Goal: Task Accomplishment & Management: Use online tool/utility

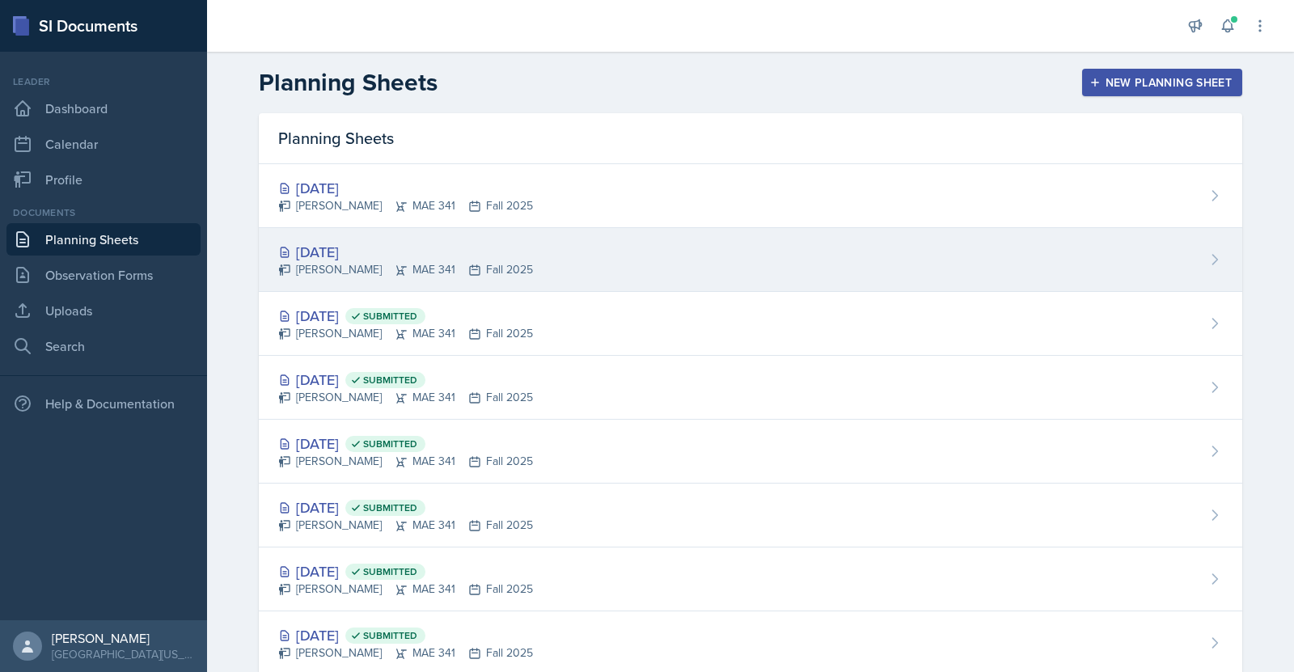
scroll to position [41, 0]
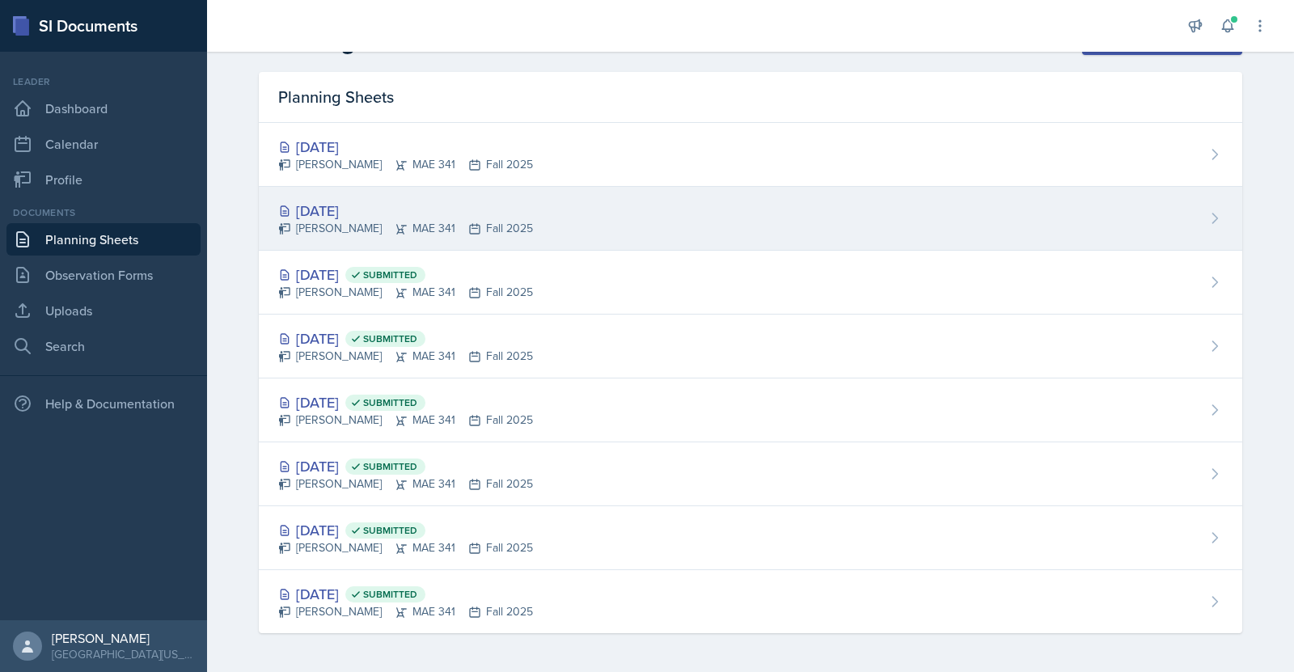
click at [354, 213] on div "[DATE]" at bounding box center [405, 211] width 255 height 22
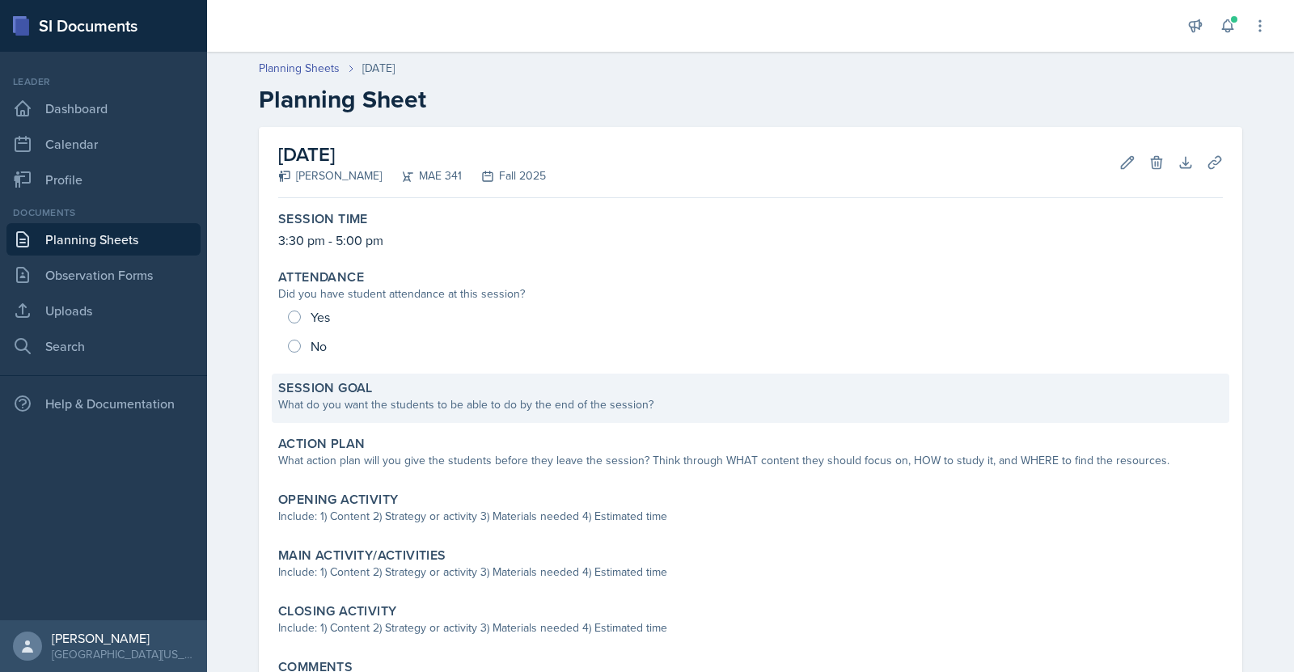
click at [645, 408] on div "What do you want the students to be able to do by the end of the session?" at bounding box center [750, 404] width 944 height 17
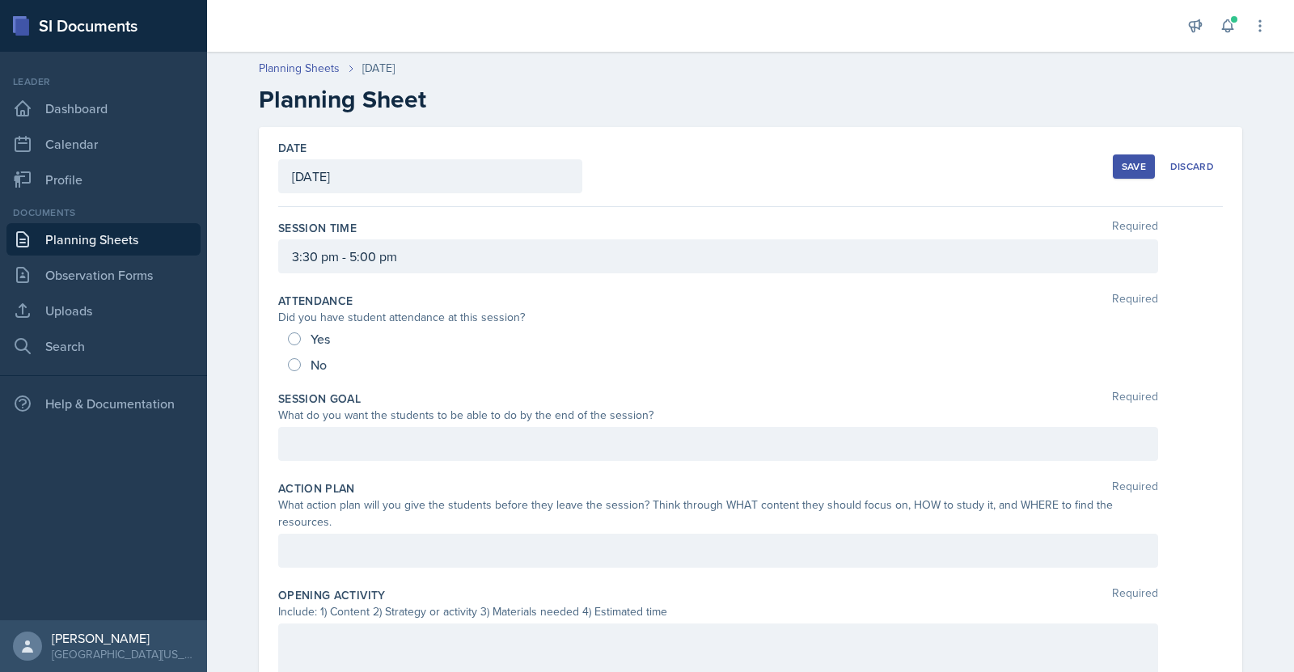
click at [538, 445] on div at bounding box center [718, 444] width 880 height 34
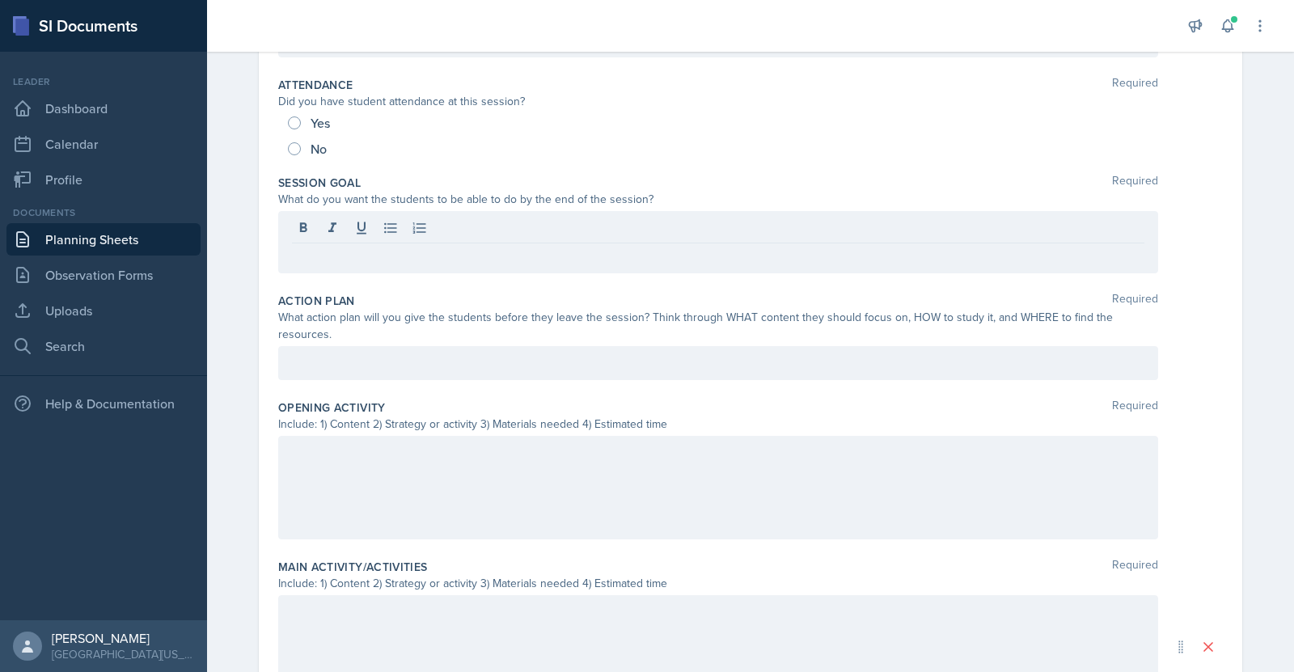
scroll to position [280, 0]
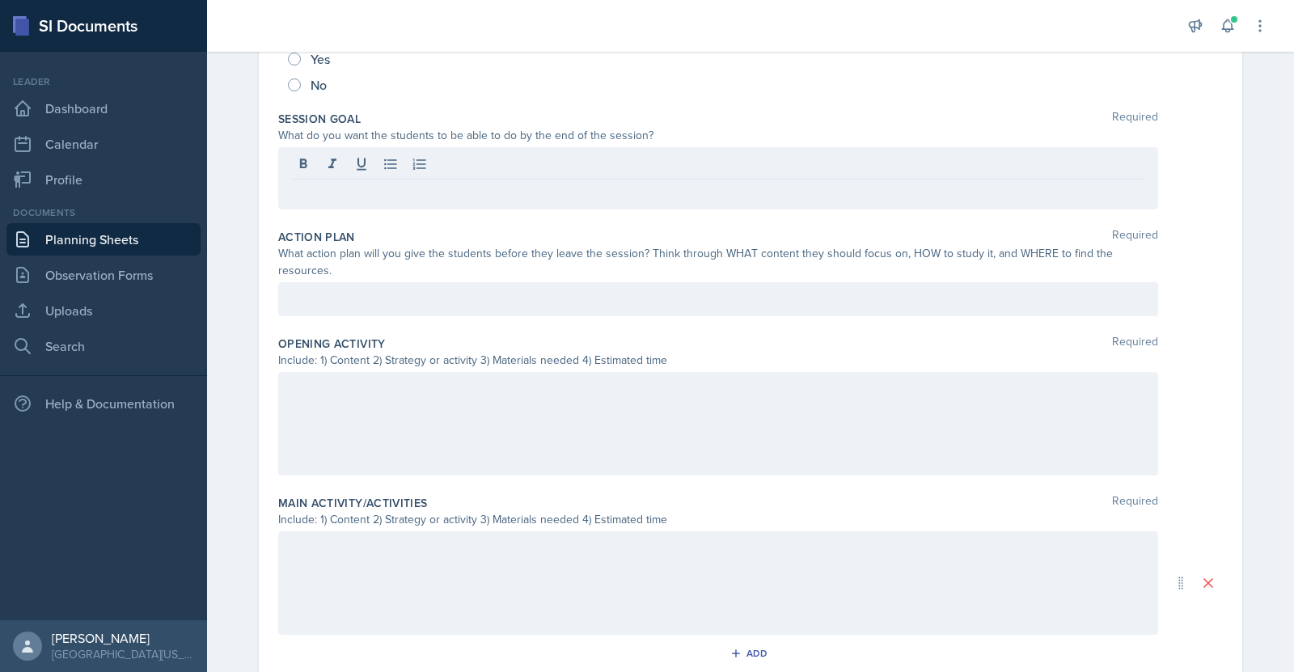
click at [511, 387] on div at bounding box center [718, 423] width 880 height 103
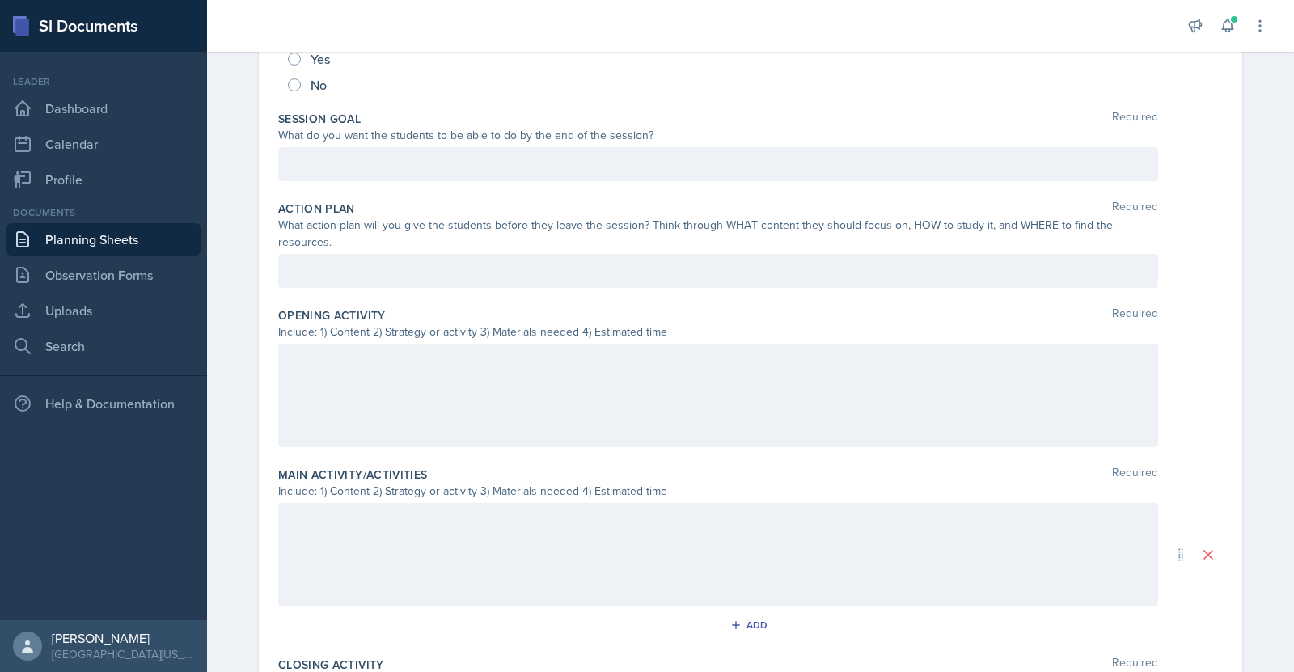
scroll to position [308, 0]
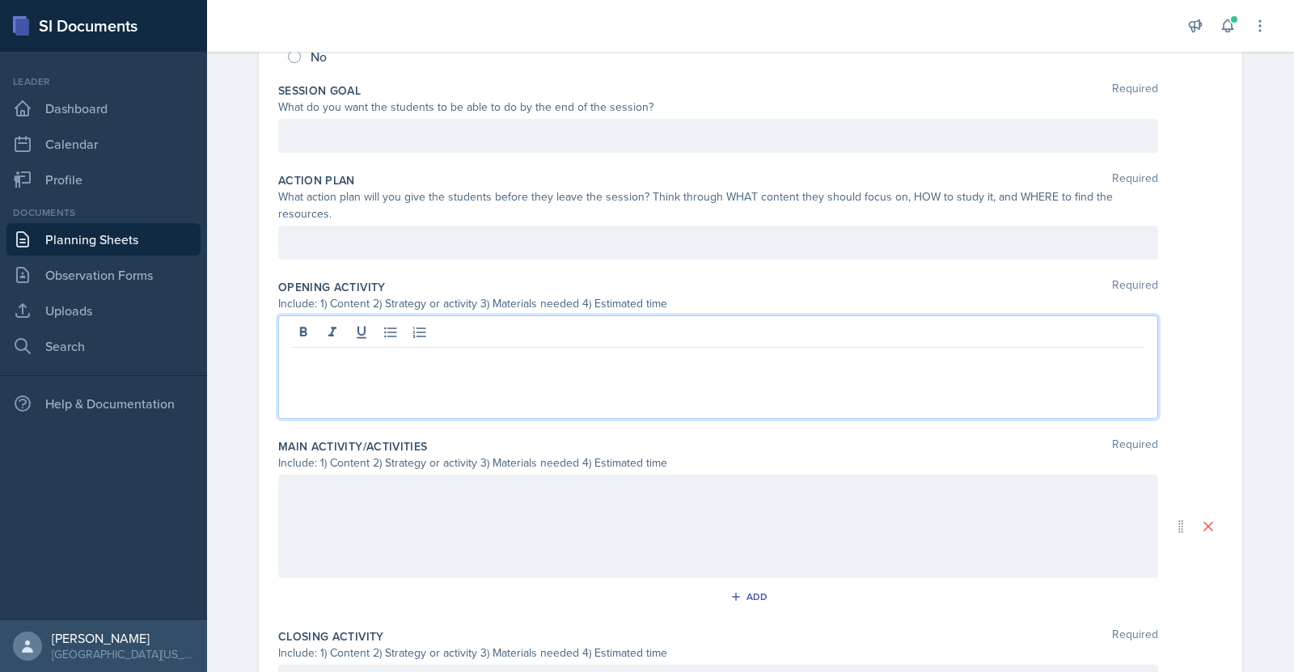
drag, startPoint x: 511, startPoint y: 387, endPoint x: 355, endPoint y: 344, distance: 162.0
click at [355, 351] on p at bounding box center [718, 360] width 852 height 19
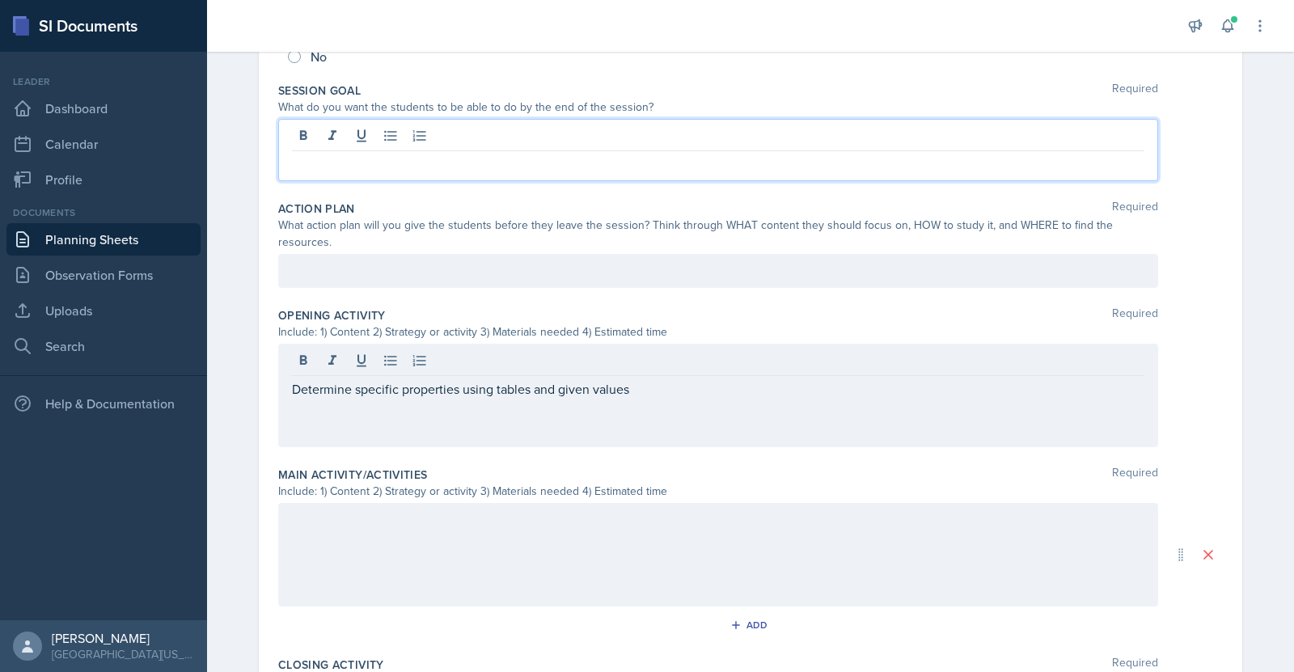
scroll to position [336, 0]
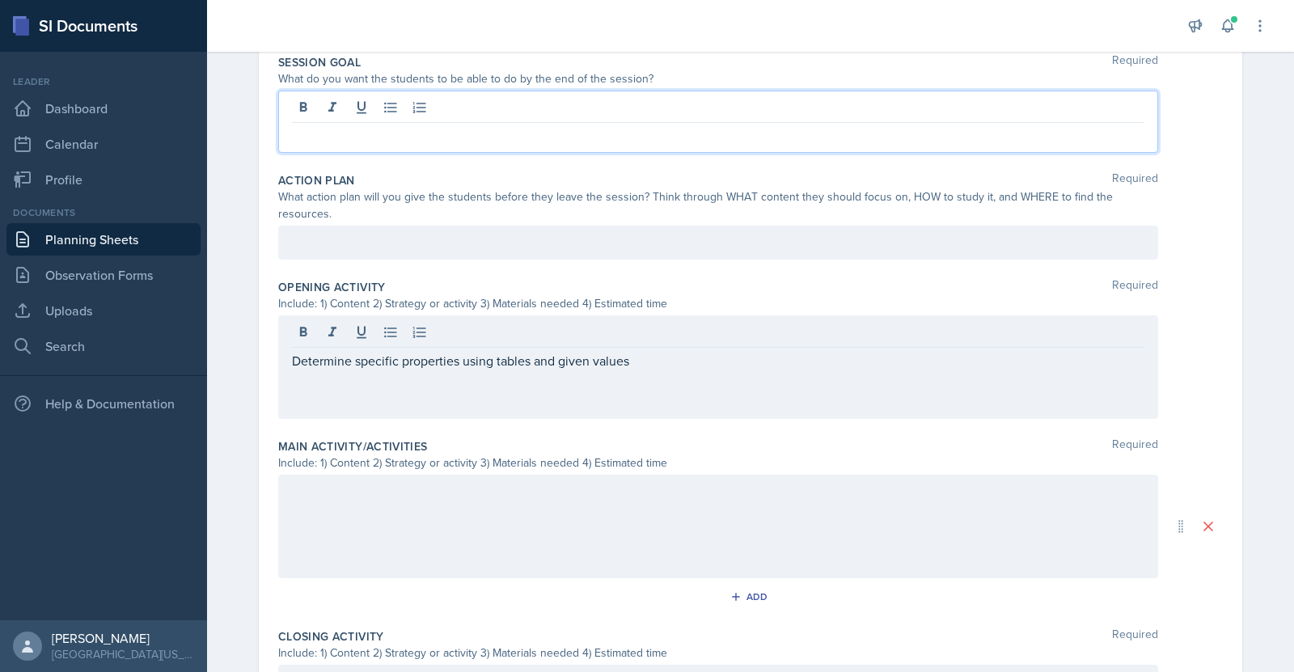
click at [552, 137] on p at bounding box center [718, 135] width 852 height 19
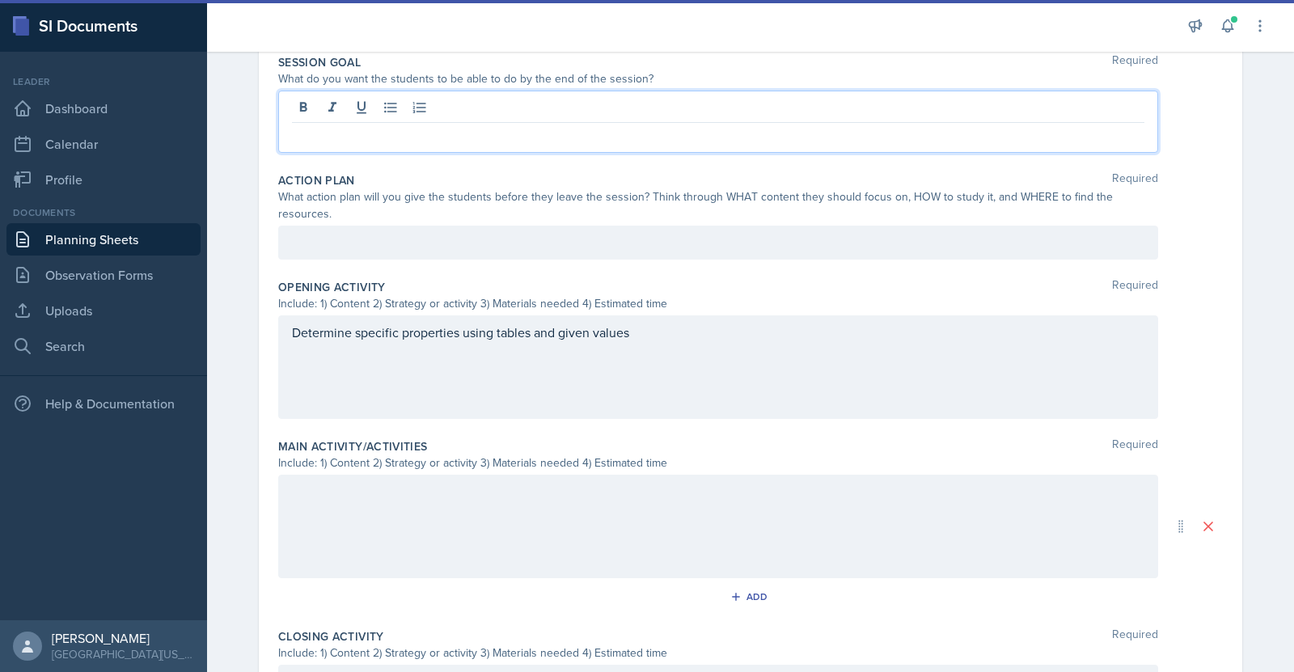
click at [641, 323] on div "Determine specific properties using tables and given values" at bounding box center [718, 366] width 880 height 103
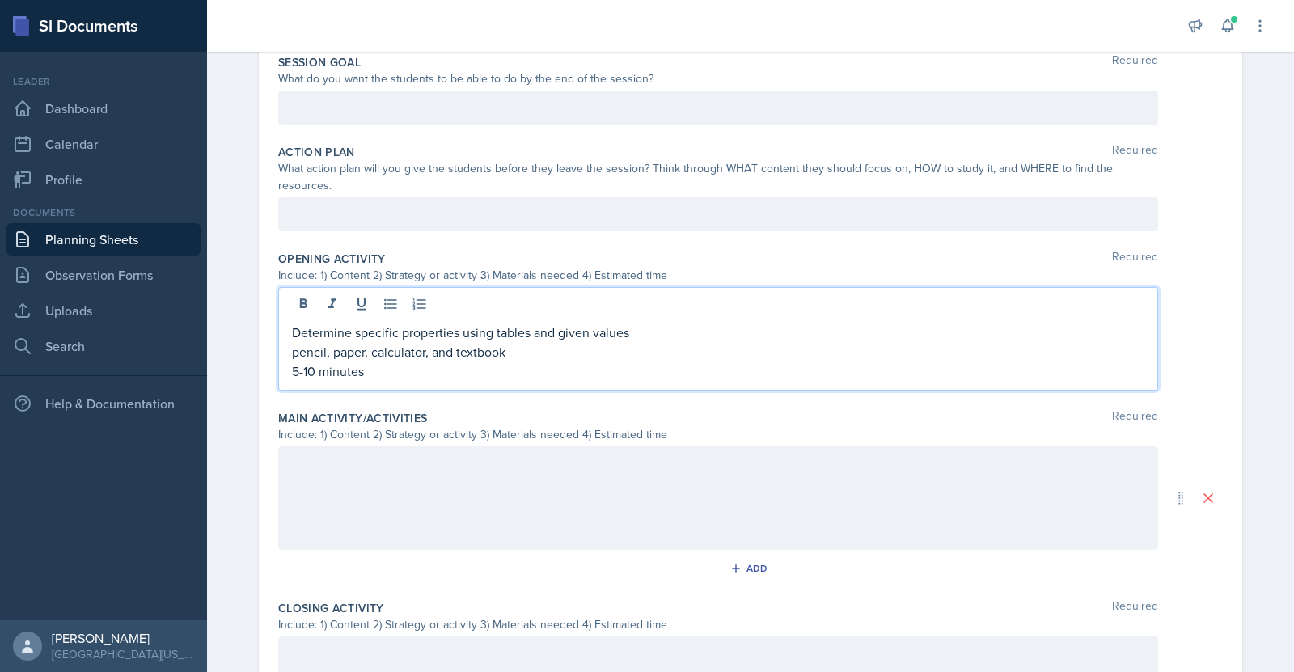
click at [729, 224] on p at bounding box center [718, 214] width 852 height 19
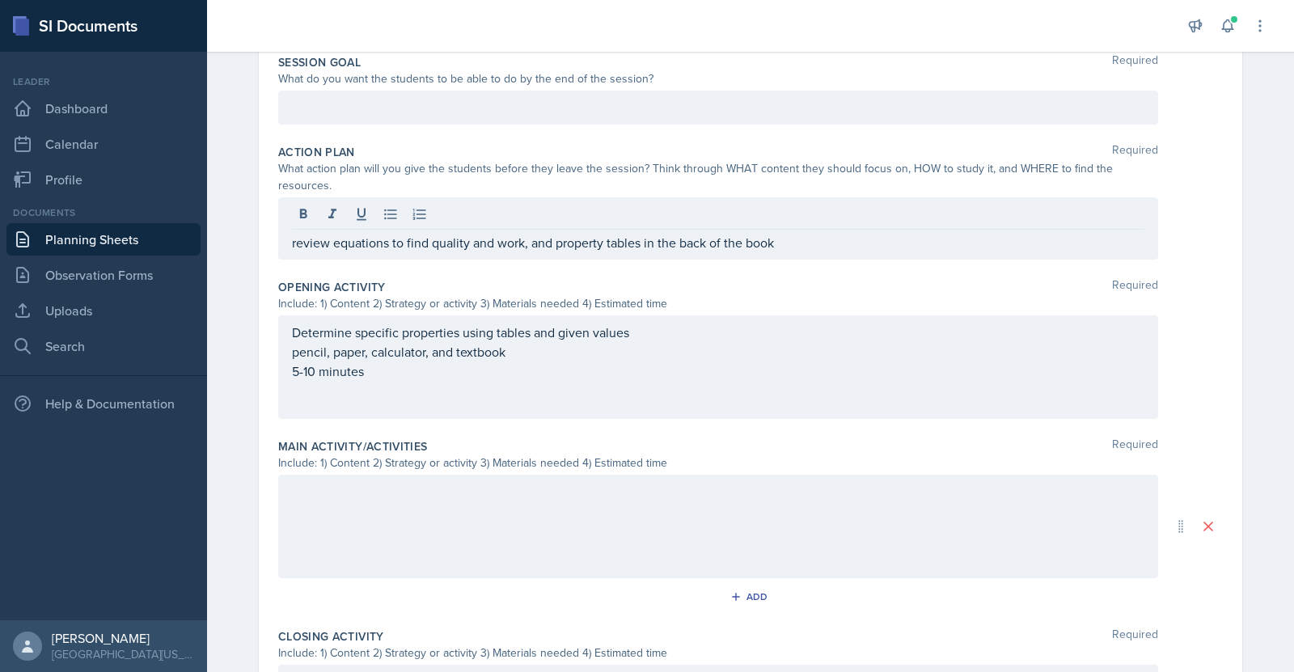
click at [416, 488] on div at bounding box center [718, 526] width 880 height 103
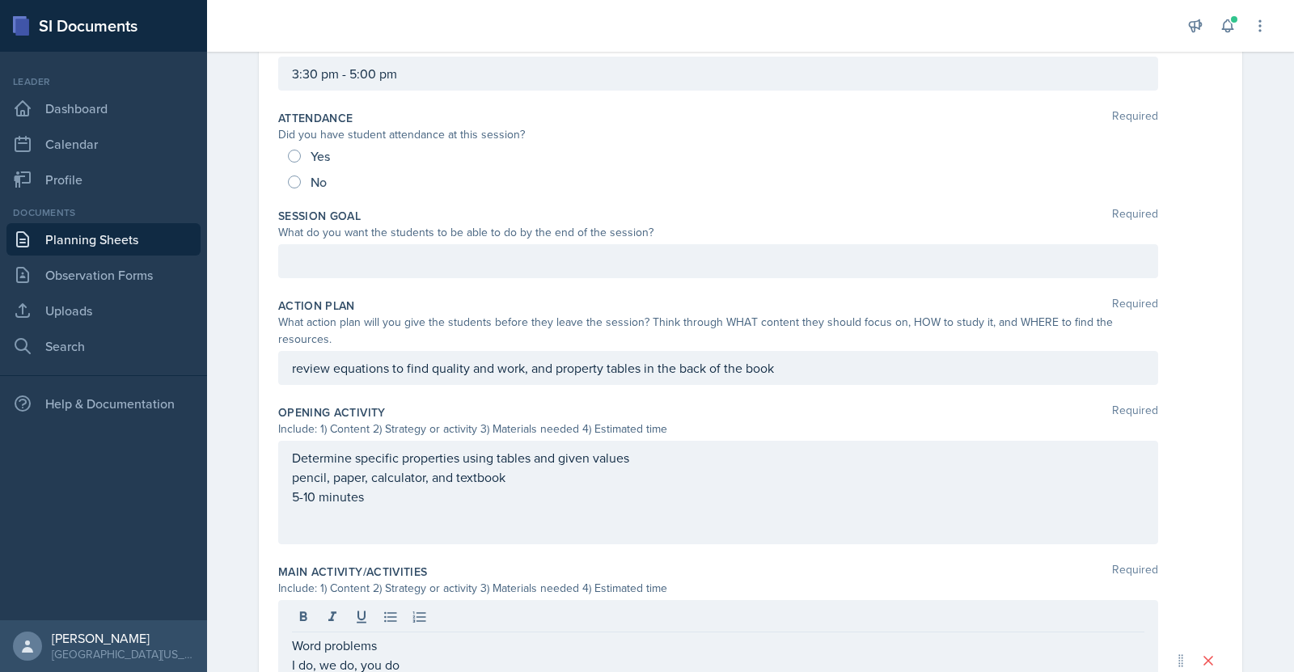
scroll to position [175, 0]
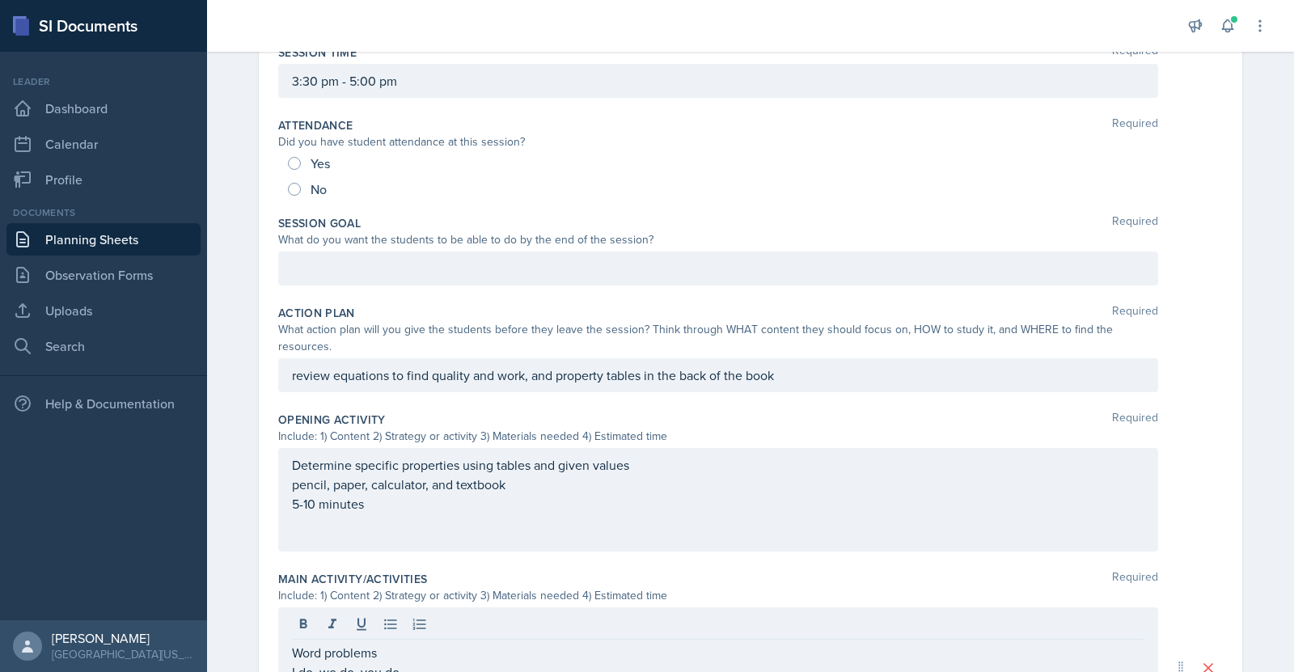
click at [688, 251] on div at bounding box center [718, 268] width 880 height 34
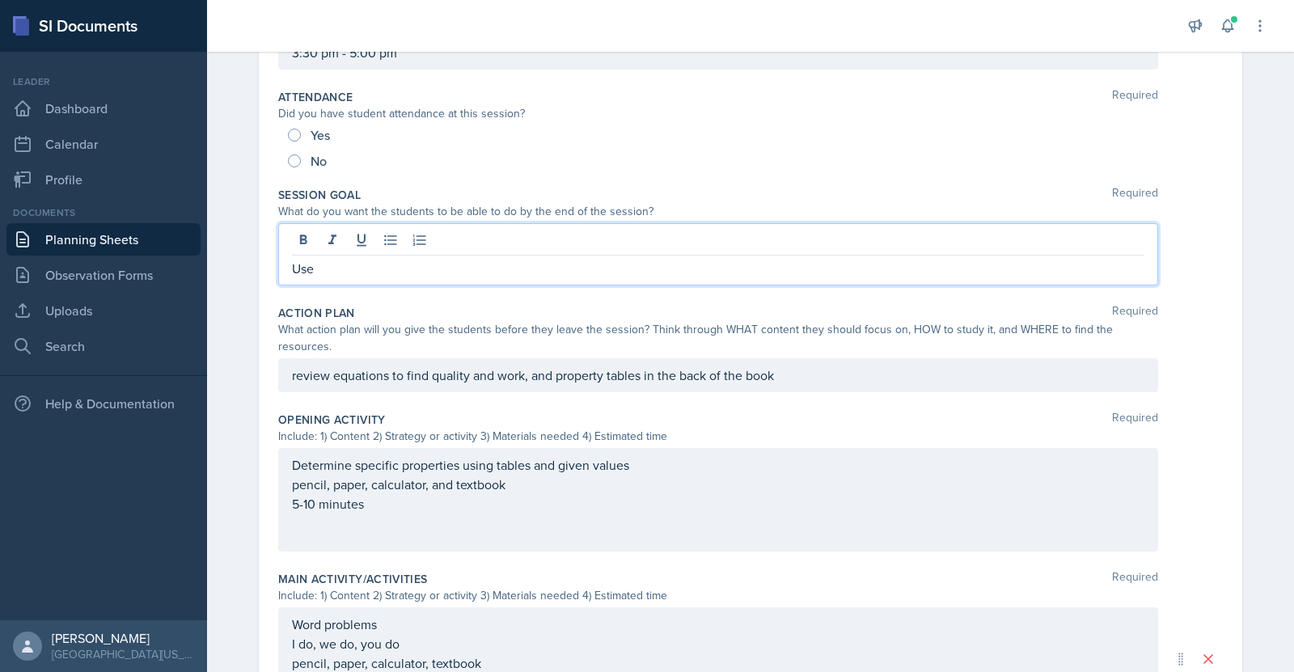
click at [0, 444] on nav "Leader Dashboard Calendar Profile Documents Planning Sheets Observation Forms U…" at bounding box center [103, 336] width 207 height 568
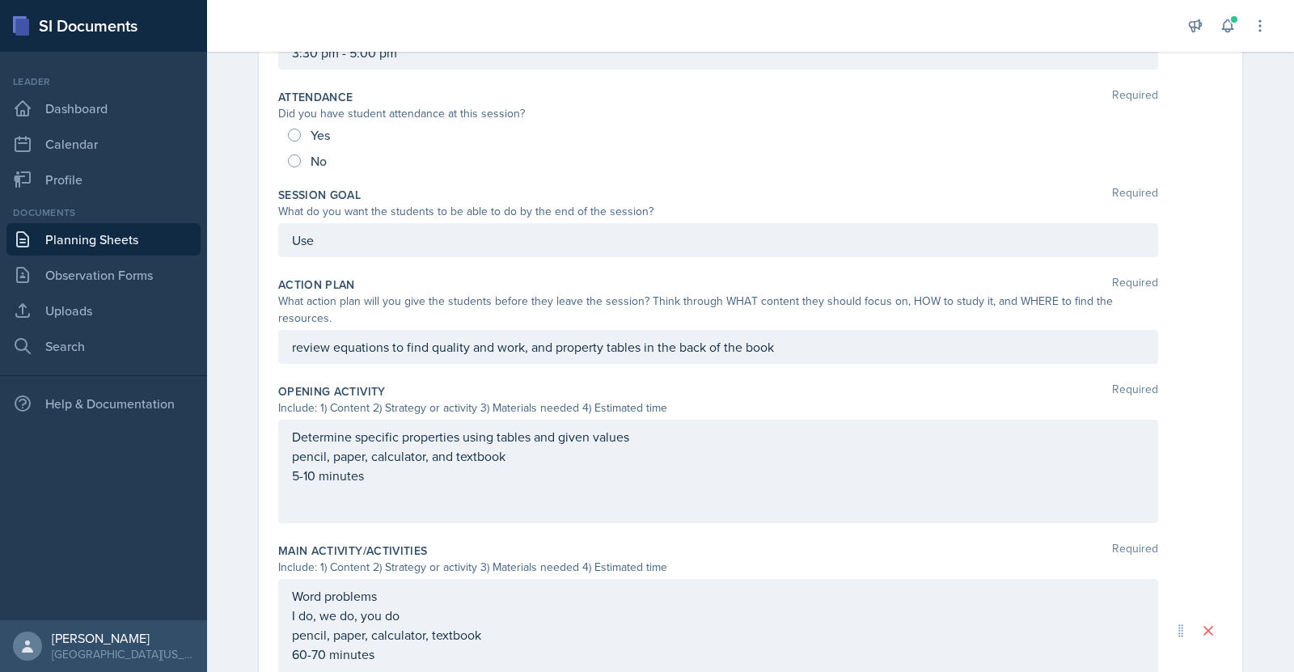
click at [615, 247] on div "Use" at bounding box center [718, 240] width 880 height 34
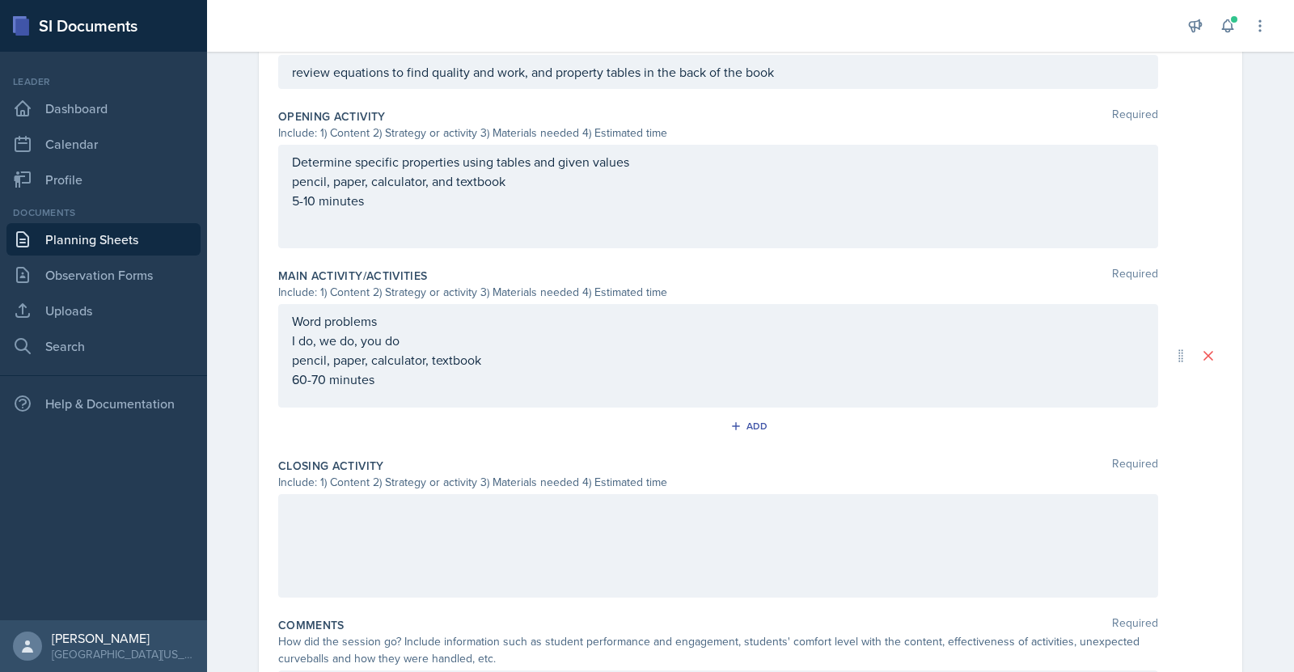
scroll to position [587, 0]
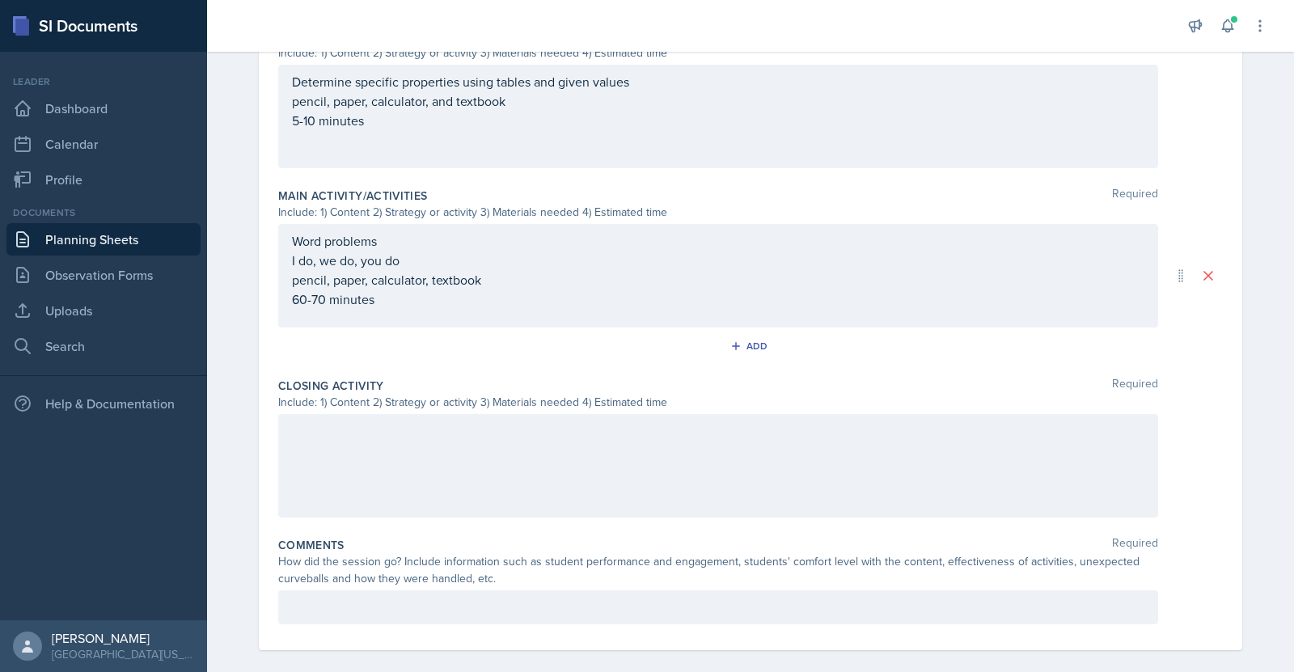
click at [797, 442] on div at bounding box center [718, 465] width 880 height 103
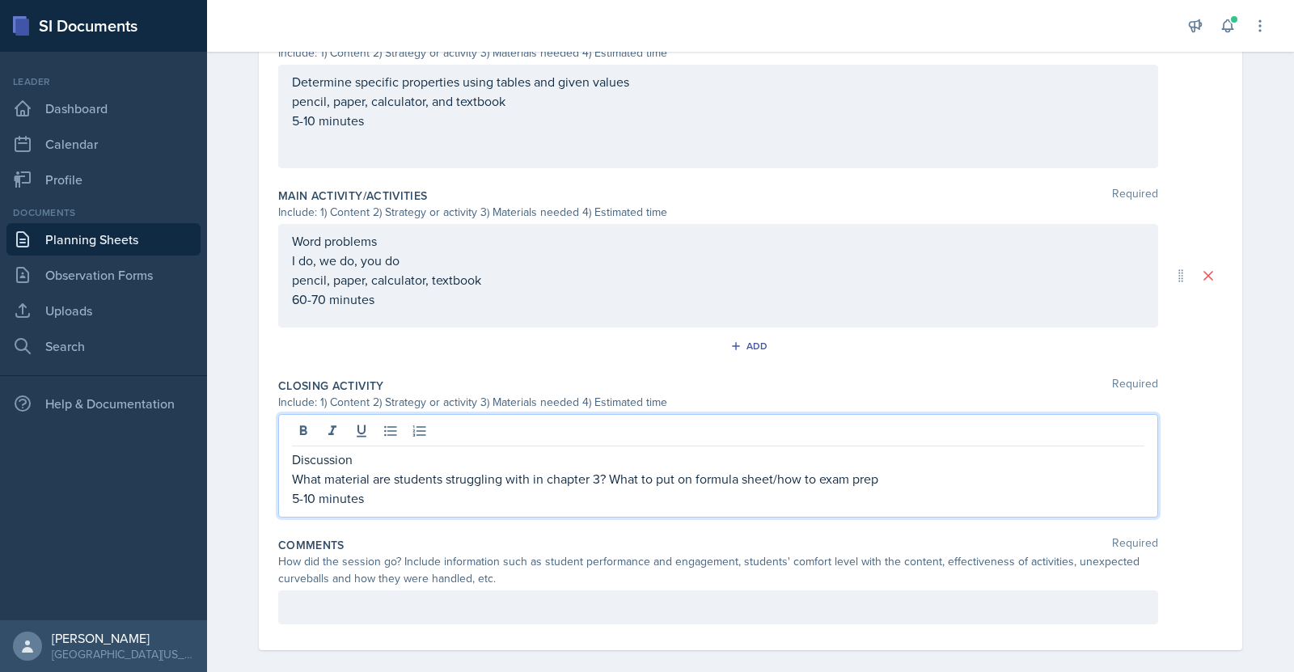
click at [896, 469] on p "What material are students struggling with in chapter 3? What to put on formula…" at bounding box center [718, 478] width 852 height 19
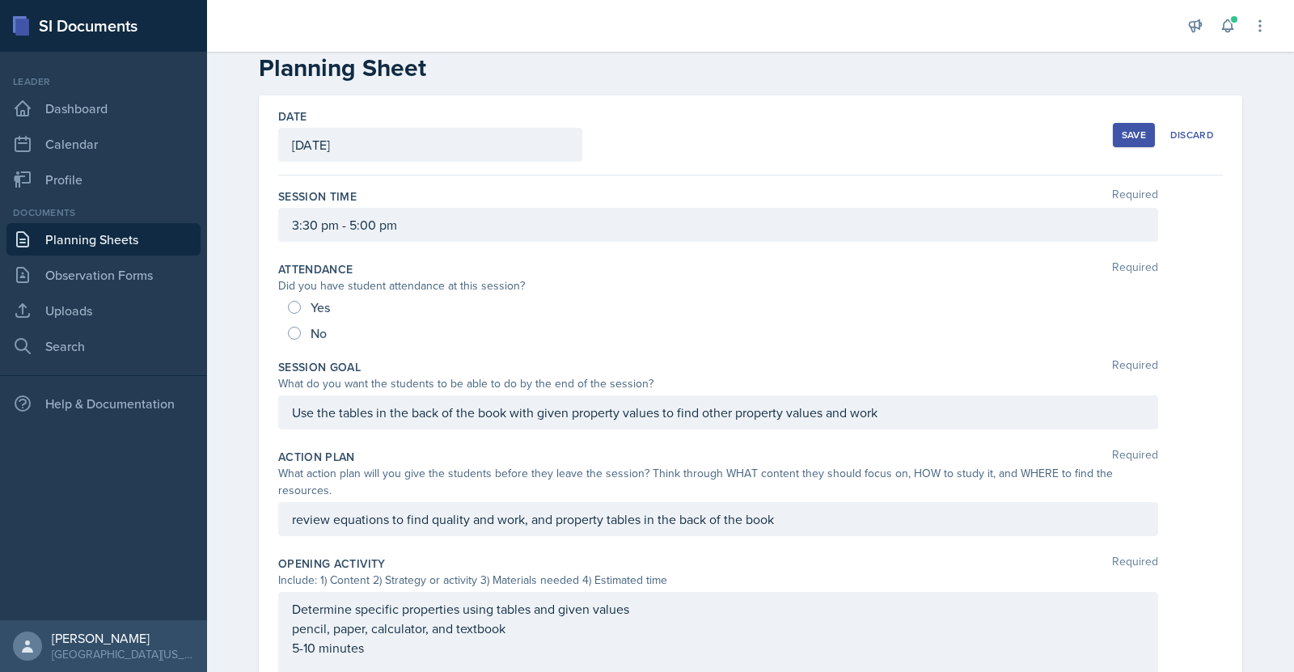
scroll to position [8, 0]
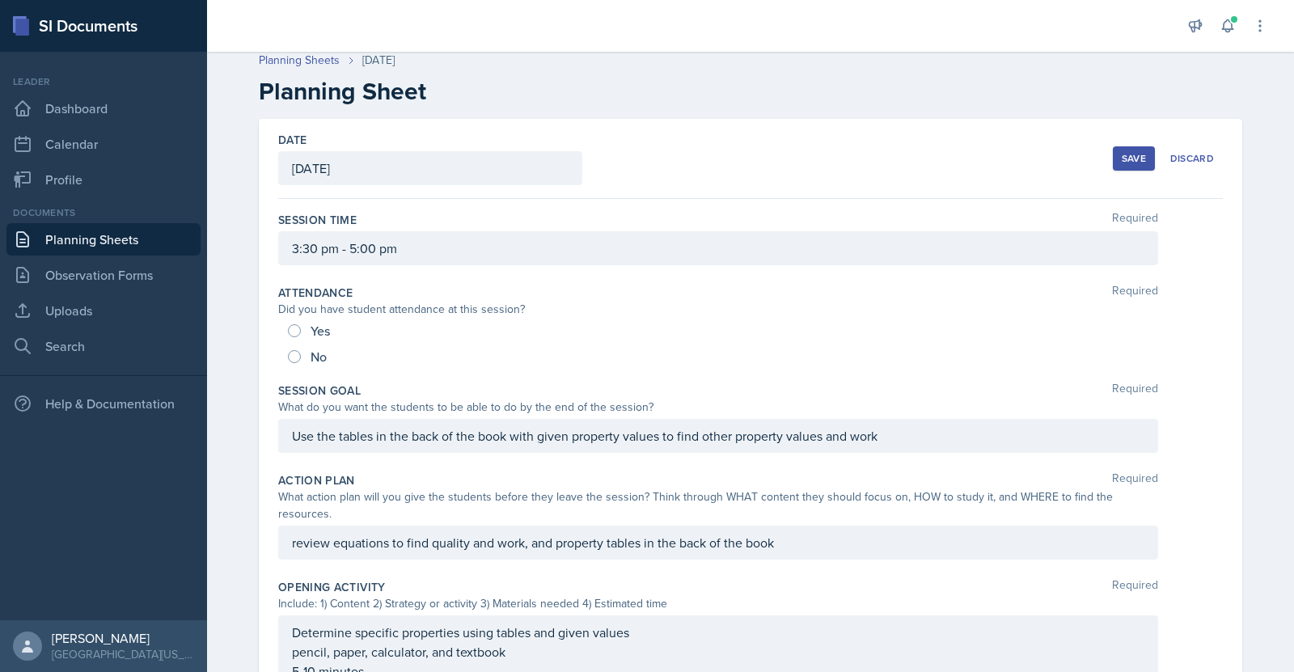
click at [1121, 155] on div "Save" at bounding box center [1133, 158] width 24 height 13
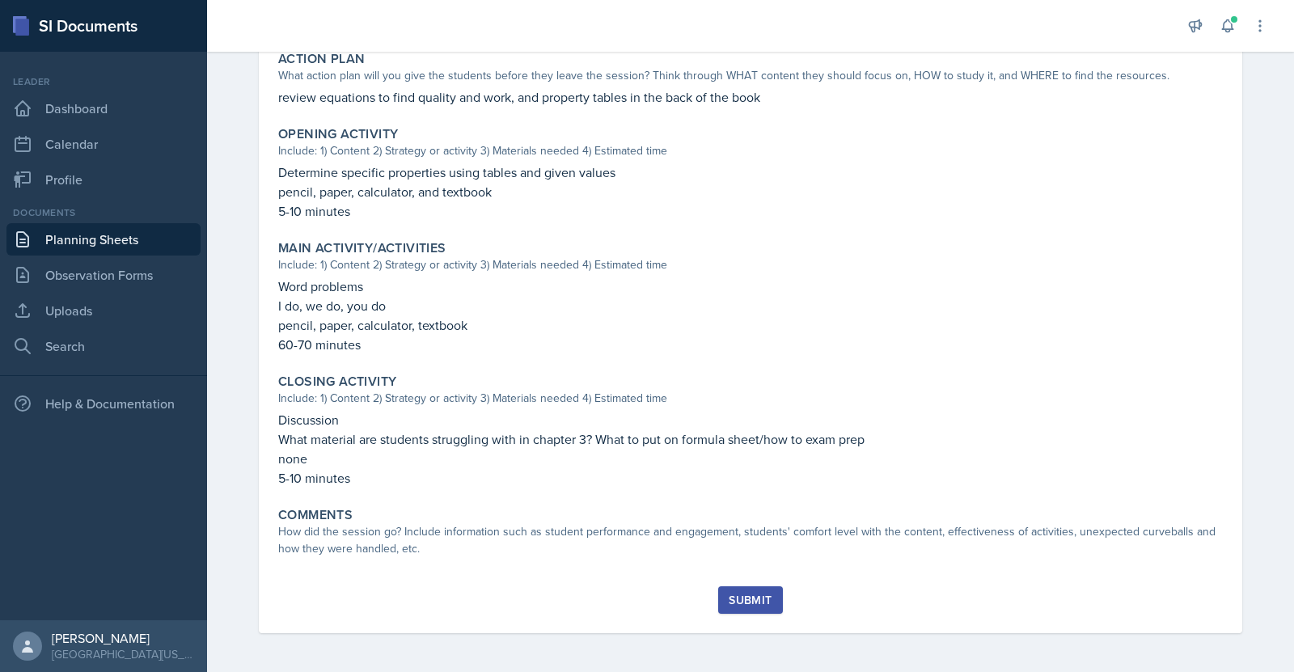
scroll to position [0, 0]
